Goal: Task Accomplishment & Management: Use online tool/utility

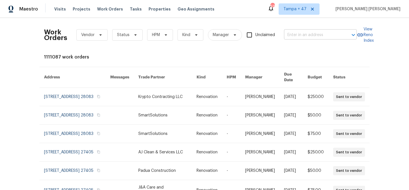
click at [326, 38] on input "text" at bounding box center [312, 35] width 57 height 9
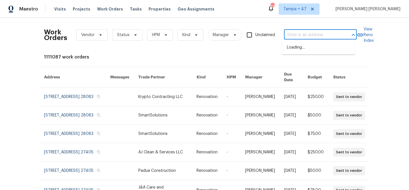
paste input "4127 Bon Rea Dr, Charlotte, NC 28226"
type input "4127 Bon Rea Dr, Charlotte, NC 28226"
click at [318, 52] on li "4127 Bon Rea Dr, Charlotte, NC 28226" at bounding box center [318, 47] width 73 height 9
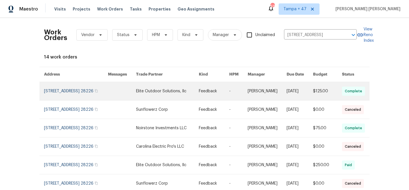
click at [301, 87] on link at bounding box center [299, 91] width 26 height 18
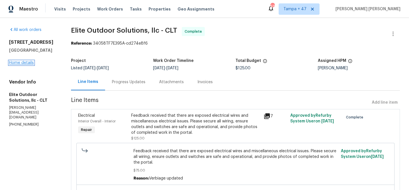
click at [25, 63] on link "Home details" at bounding box center [21, 63] width 25 height 4
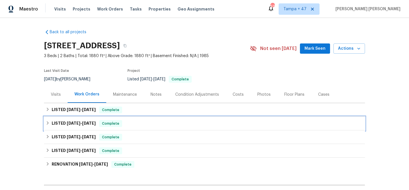
click at [122, 125] on div "LISTED 7/23/25 - 8/18/25 Complete" at bounding box center [204, 123] width 317 height 7
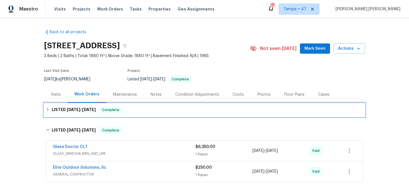
click at [127, 103] on div "LISTED 9/2/25 - 9/17/25 Complete" at bounding box center [204, 110] width 321 height 14
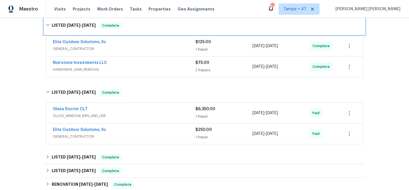
scroll to position [97, 0]
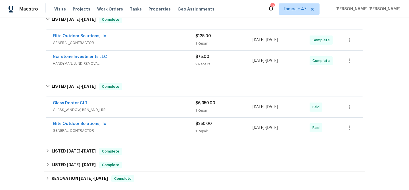
click at [157, 123] on div "Elite Outdoor Solutions, llc" at bounding box center [124, 124] width 143 height 7
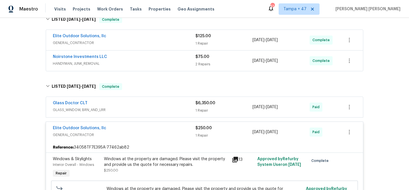
click at [162, 104] on div "Glass Doctor CLT" at bounding box center [124, 103] width 143 height 7
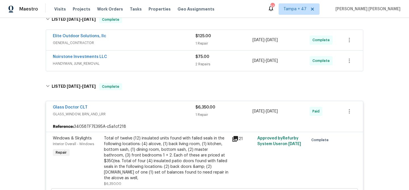
click at [164, 57] on div "Noirstone Investments LLC" at bounding box center [124, 57] width 143 height 7
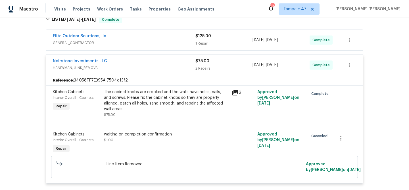
click at [164, 41] on span "GENERAL_CONTRACTOR" at bounding box center [124, 43] width 143 height 6
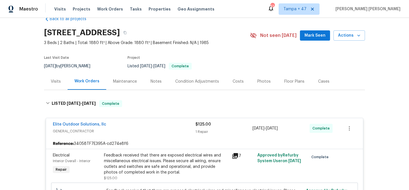
scroll to position [8, 0]
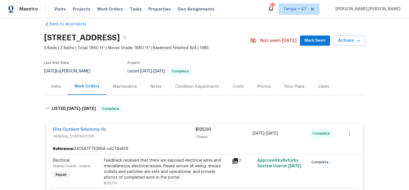
click at [155, 129] on div "Elite Outdoor Solutions, llc" at bounding box center [124, 130] width 143 height 7
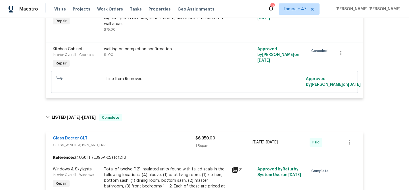
scroll to position [212, 0]
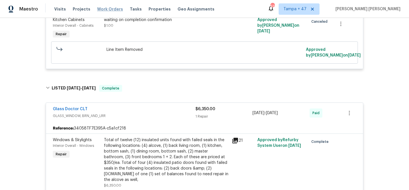
click at [104, 9] on span "Work Orders" at bounding box center [110, 9] width 26 height 6
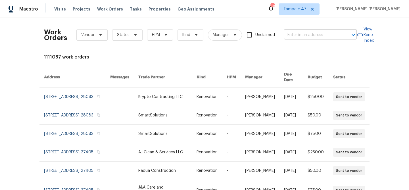
click at [294, 35] on input "text" at bounding box center [312, 35] width 57 height 9
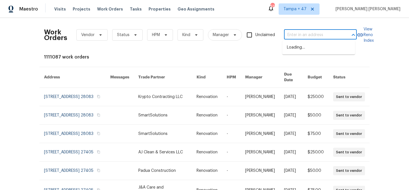
paste input "5009 Ian Ave NW, Albuquerque, NM 87120"
type input "5009 Ian Ave NW, Albuquerque, NM 87120"
click at [299, 50] on li "5009 Ian Ave NW, Albuquerque, NM 87120" at bounding box center [318, 47] width 73 height 9
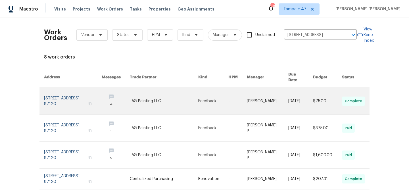
click at [276, 89] on link at bounding box center [267, 101] width 41 height 27
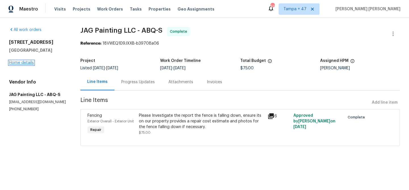
click at [31, 63] on link "Home details" at bounding box center [21, 63] width 25 height 4
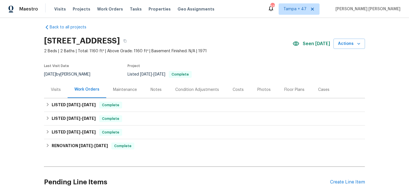
scroll to position [59, 0]
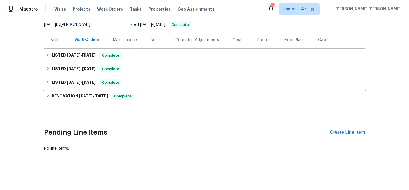
click at [104, 80] on span "Complete" at bounding box center [111, 83] width 22 height 6
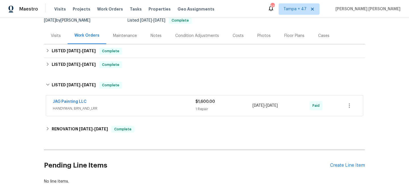
click at [150, 101] on div "JAG Painting LLC" at bounding box center [124, 102] width 143 height 7
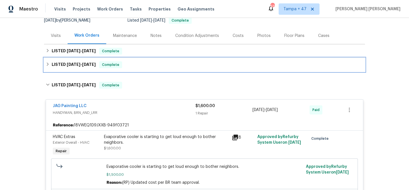
click at [136, 67] on div "LISTED 8/27/25 - 8/29/25 Complete" at bounding box center [204, 64] width 317 height 7
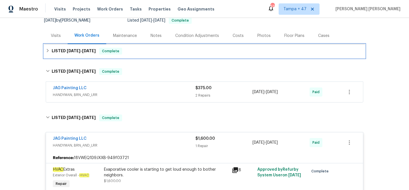
click at [140, 52] on div "LISTED 9/12/25 - 9/14/25 Complete" at bounding box center [204, 51] width 317 height 7
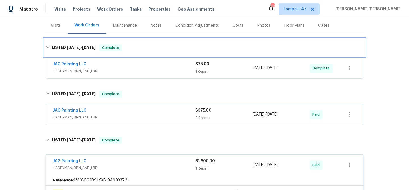
scroll to position [137, 0]
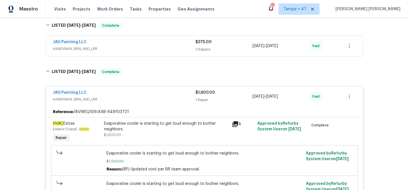
click at [174, 51] on span "HANDYMAN, BRN_AND_LRR" at bounding box center [124, 49] width 143 height 6
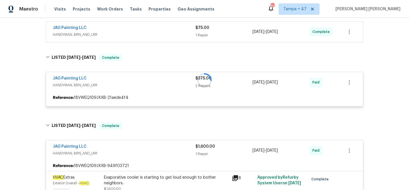
scroll to position [95, 0]
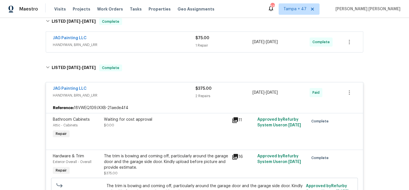
click at [185, 40] on div "JAG Painting LLC" at bounding box center [124, 38] width 143 height 7
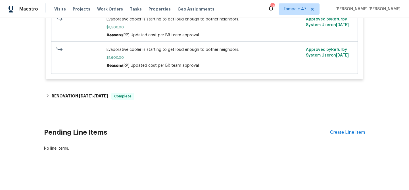
scroll to position [458, 0]
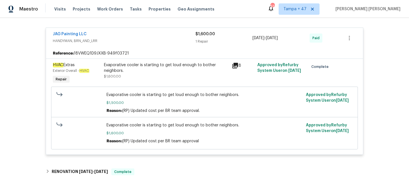
click at [153, 40] on span "HANDYMAN, BRN_AND_LRR" at bounding box center [124, 41] width 143 height 6
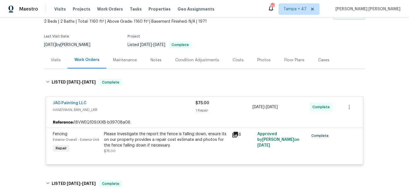
scroll to position [26, 0]
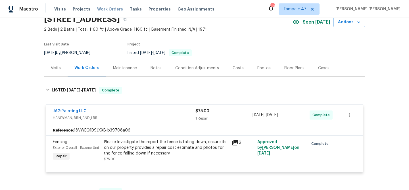
click at [102, 10] on span "Work Orders" at bounding box center [110, 9] width 26 height 6
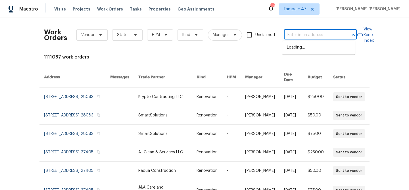
click at [320, 37] on input "text" at bounding box center [312, 35] width 57 height 9
paste input "11264 N Schult Ter, Citrus Springs, FL 34434"
type input "11264 N Schult Ter, Citrus Springs, FL 34434"
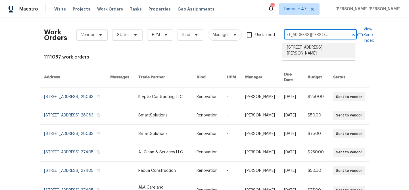
click at [309, 46] on li "11264 N Schult Ter, Citrus Springs, FL 34434" at bounding box center [318, 50] width 73 height 15
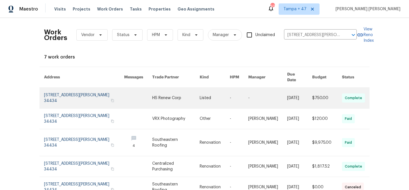
click at [241, 94] on link at bounding box center [239, 98] width 18 height 20
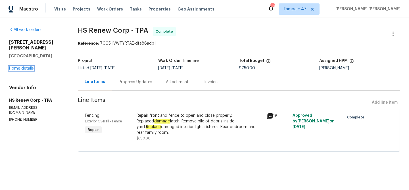
click at [27, 66] on link "Home details" at bounding box center [21, 68] width 25 height 4
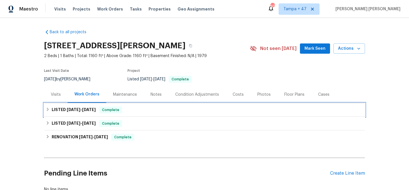
click at [102, 108] on span "Complete" at bounding box center [111, 110] width 22 height 6
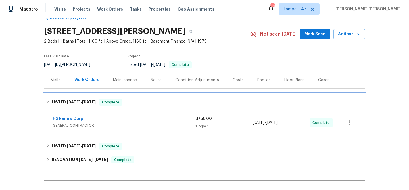
scroll to position [46, 0]
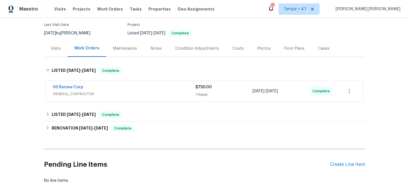
click at [159, 90] on div "HS Renew Corp" at bounding box center [124, 87] width 143 height 7
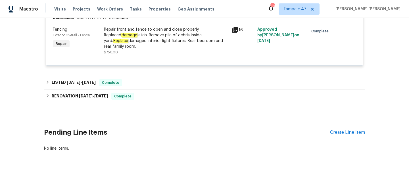
scroll to position [143, 0]
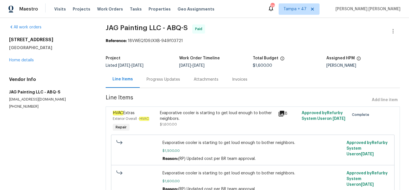
scroll to position [29, 0]
